Goal: Share content: Share content

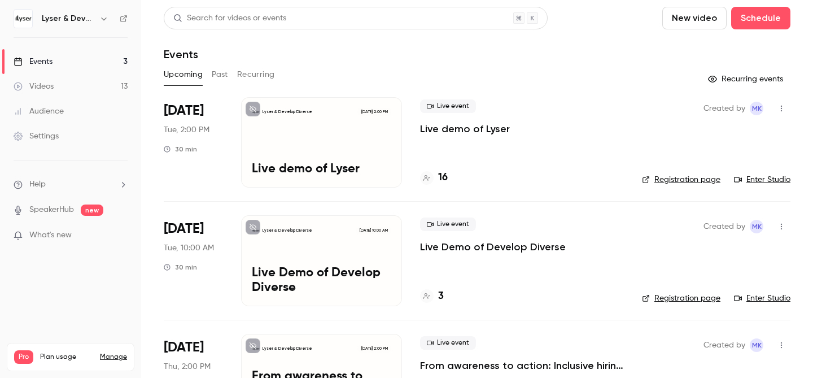
scroll to position [67, 0]
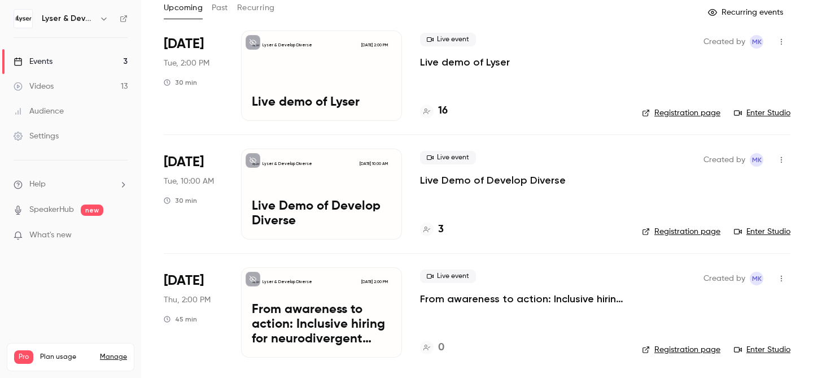
click at [49, 91] on div "Videos" at bounding box center [34, 86] width 40 height 11
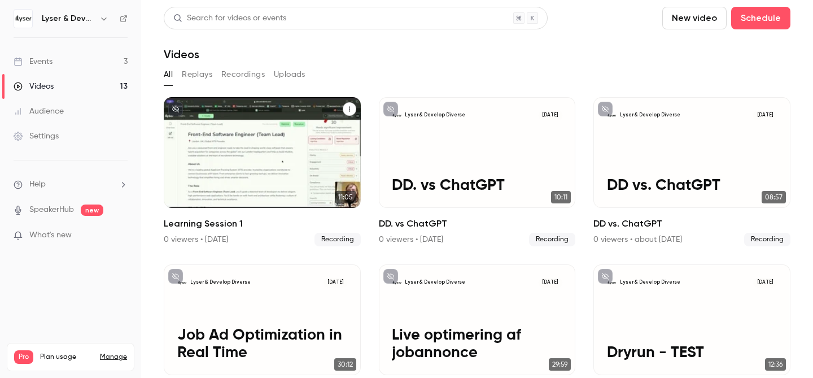
click at [264, 194] on p "Learning Session 1" at bounding box center [262, 186] width 171 height 18
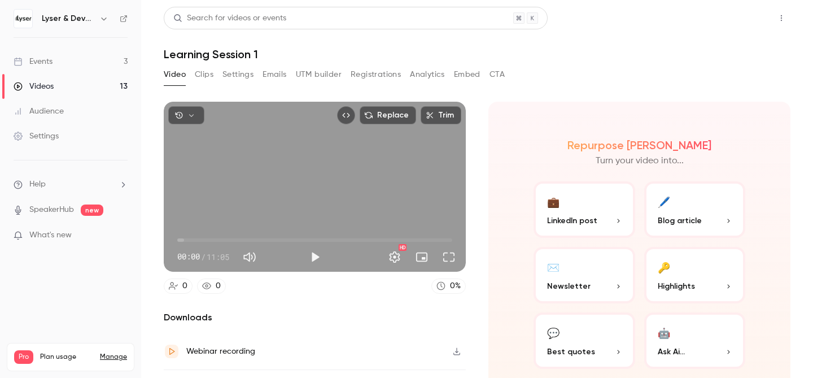
click at [751, 19] on button "Share" at bounding box center [741, 18] width 45 height 23
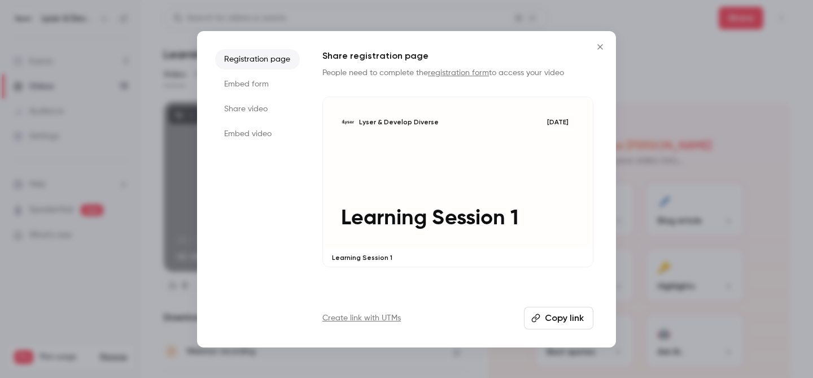
click at [569, 318] on button "Copy link" at bounding box center [558, 318] width 69 height 23
click at [600, 46] on icon "Close" at bounding box center [600, 46] width 5 height 5
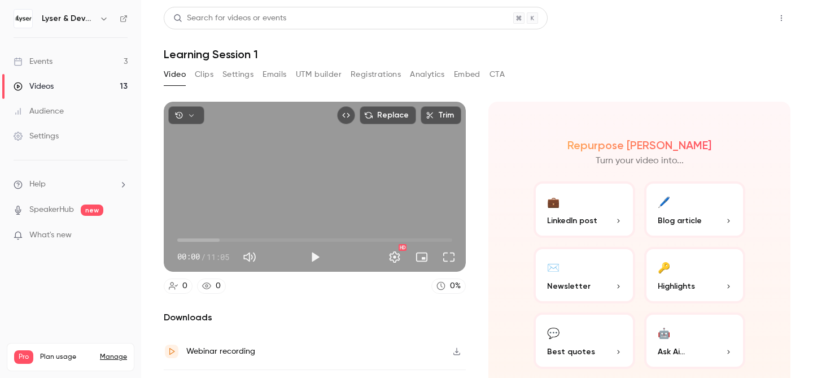
click at [745, 15] on button "Share" at bounding box center [741, 18] width 45 height 23
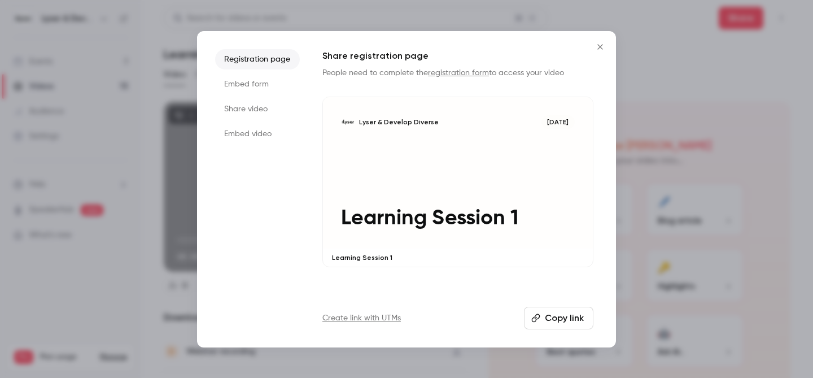
click at [555, 323] on button "Copy link" at bounding box center [558, 318] width 69 height 23
click at [599, 49] on icon "Close" at bounding box center [601, 46] width 14 height 9
